Goal: Navigation & Orientation: Find specific page/section

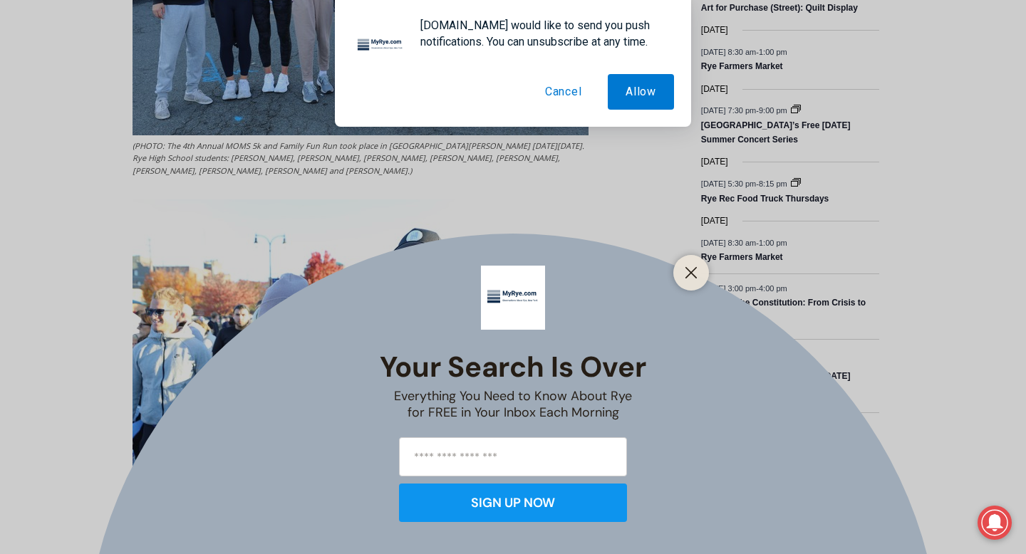
scroll to position [2174, 0]
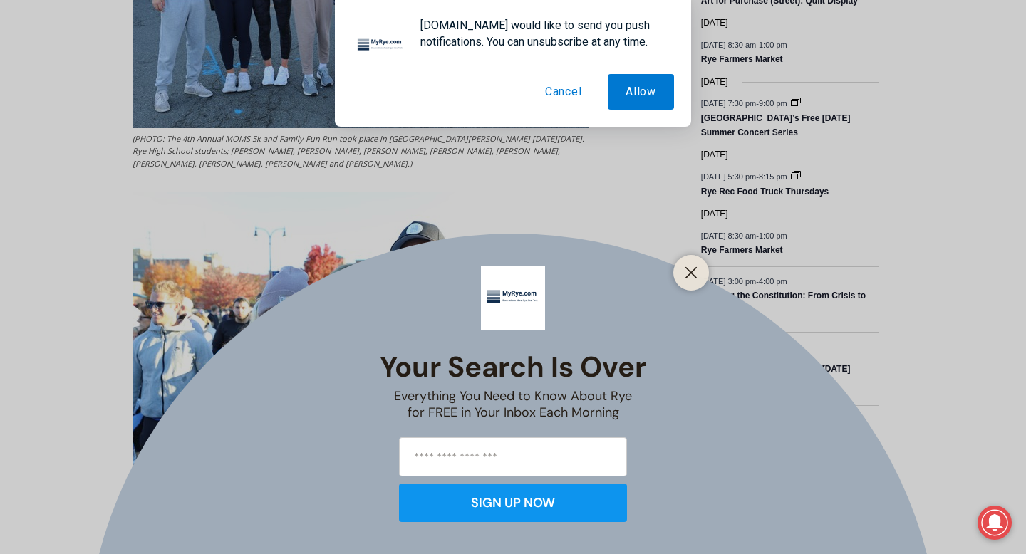
click at [689, 264] on button "Close" at bounding box center [691, 273] width 20 height 20
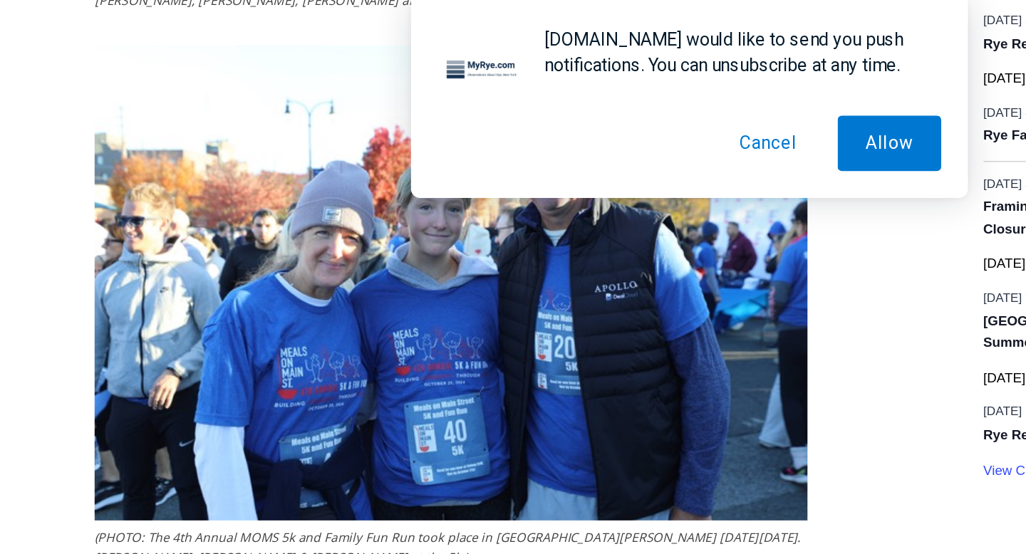
scroll to position [2333, 0]
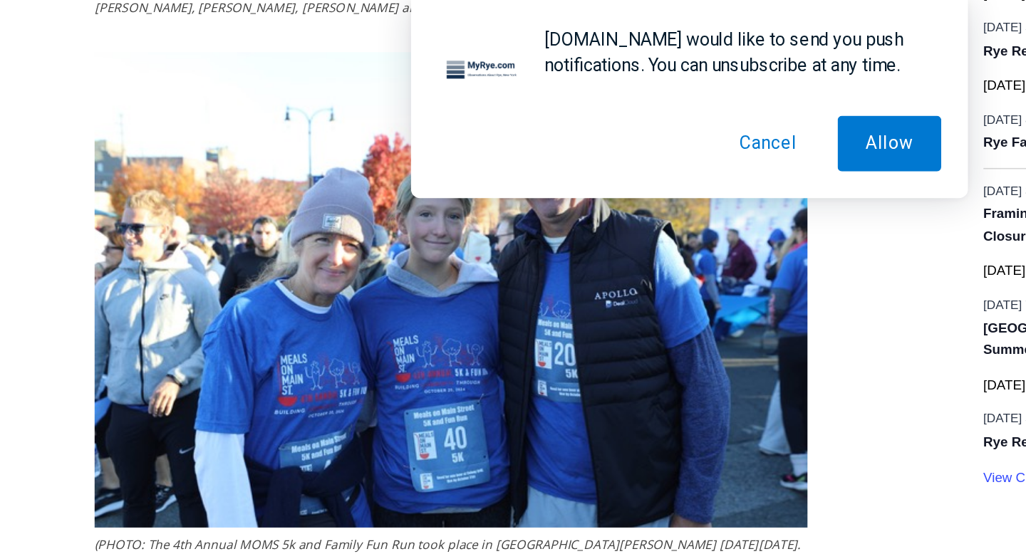
click at [556, 94] on button "Cancel" at bounding box center [563, 92] width 73 height 36
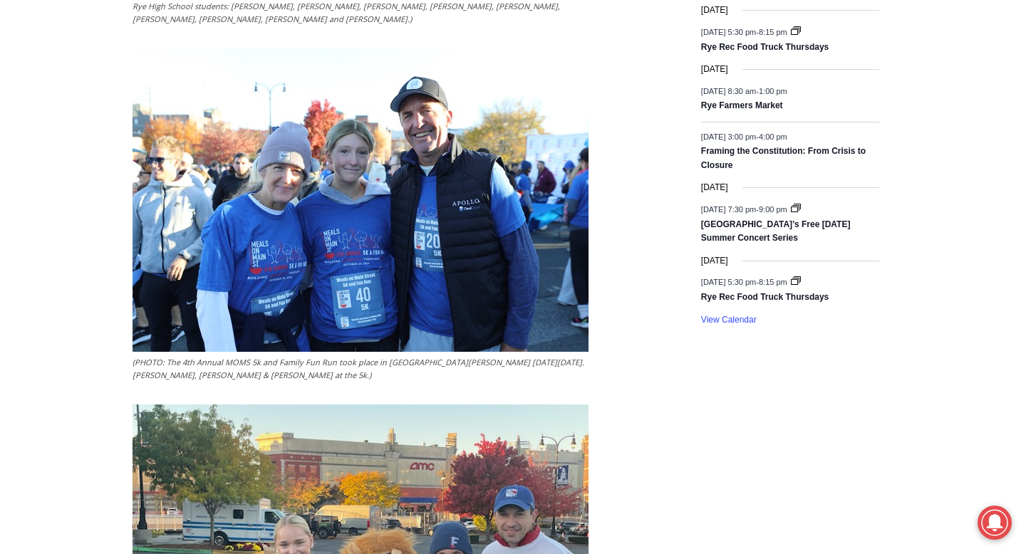
scroll to position [2303, 0]
